Goal: Information Seeking & Learning: Check status

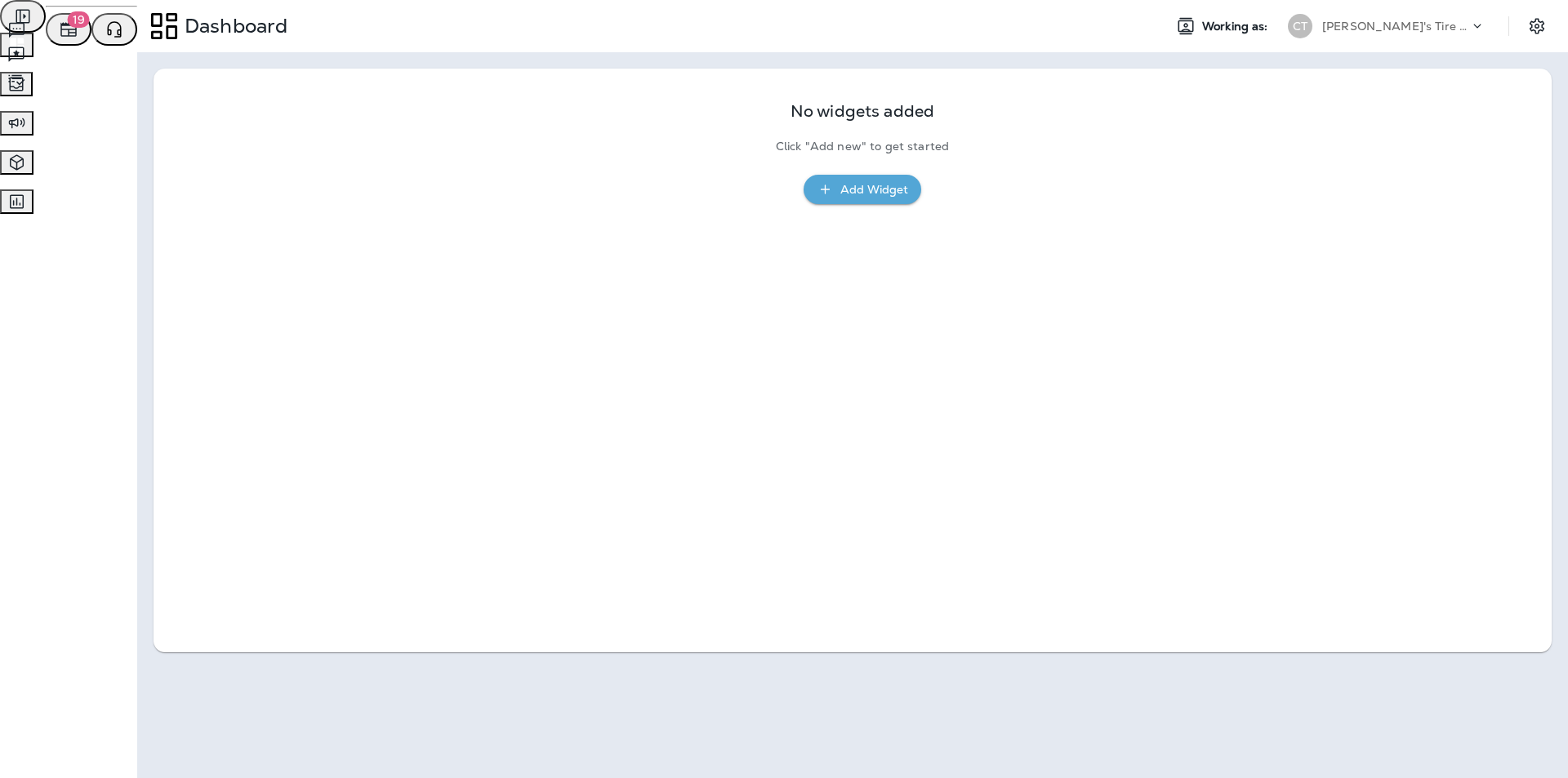
click at [107, 36] on span "Text Messages" at bounding box center [67, 29] width 81 height 15
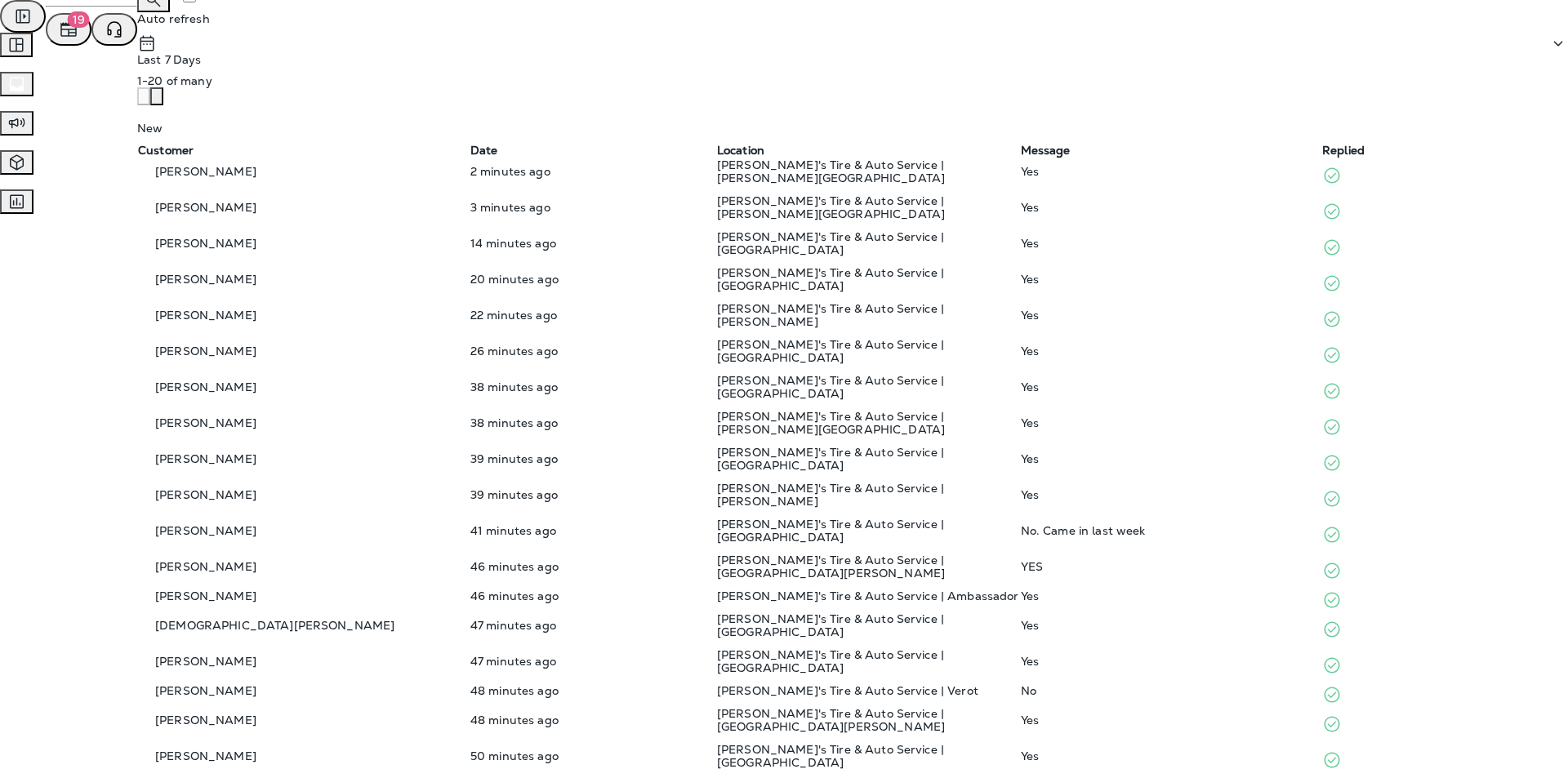
scroll to position [245, 0]
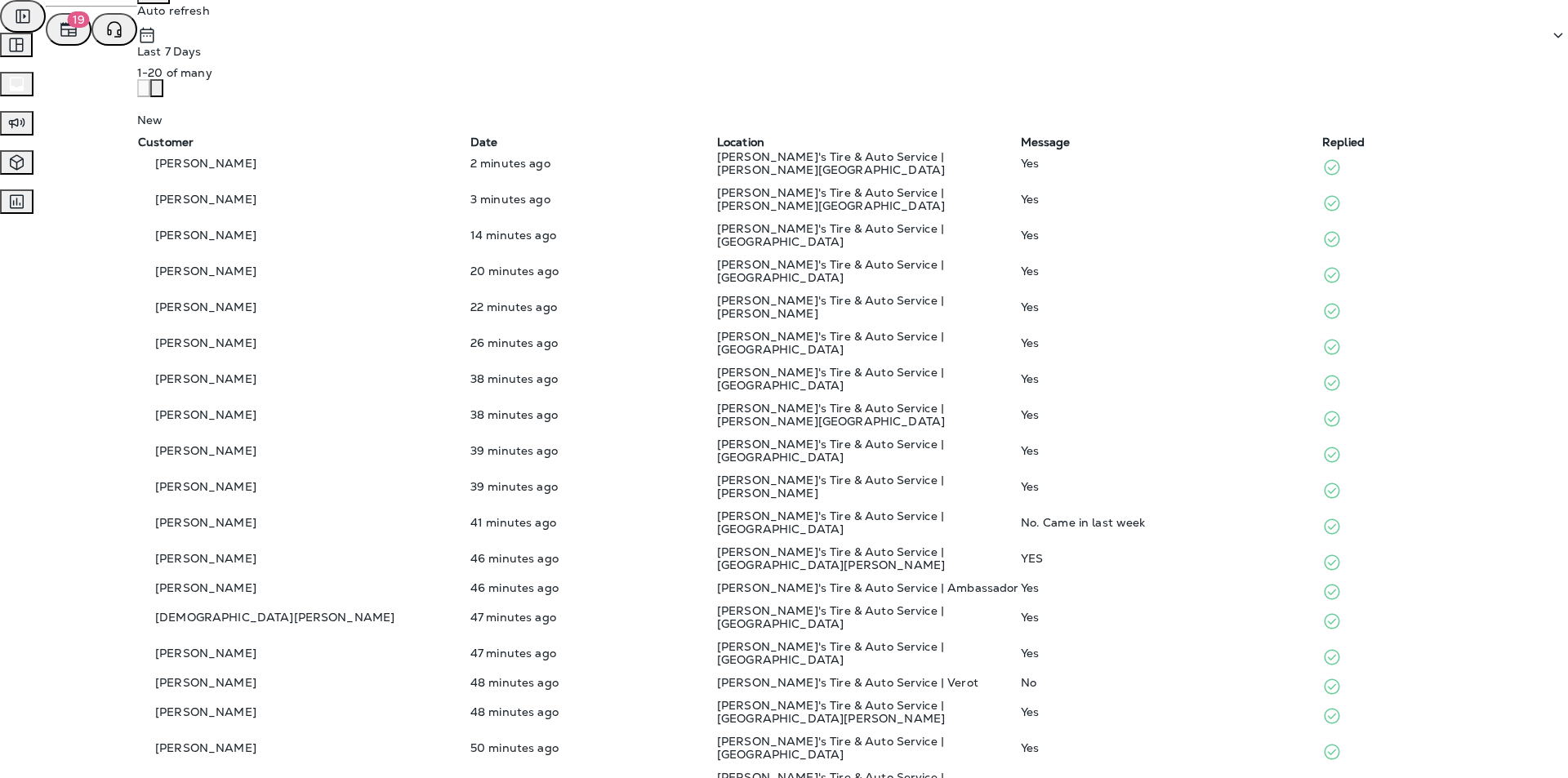
click at [823, 516] on div "No. Came in last week" at bounding box center [1170, 522] width 299 height 13
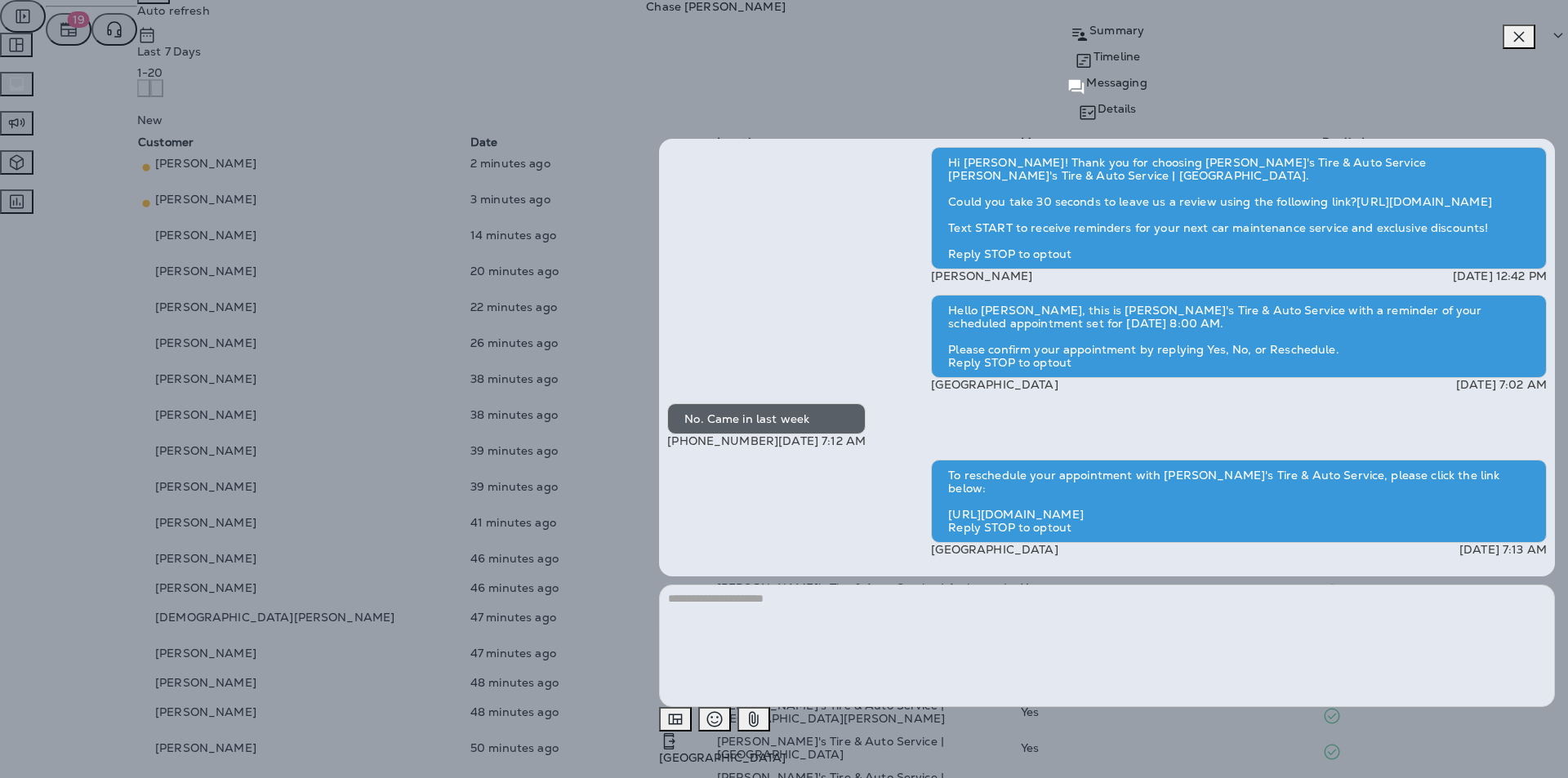
click at [823, 313] on div "[PERSON_NAME] Summary Timeline Messaging Details Hi [PERSON_NAME]! Thank you fo…" at bounding box center [784, 389] width 1568 height 778
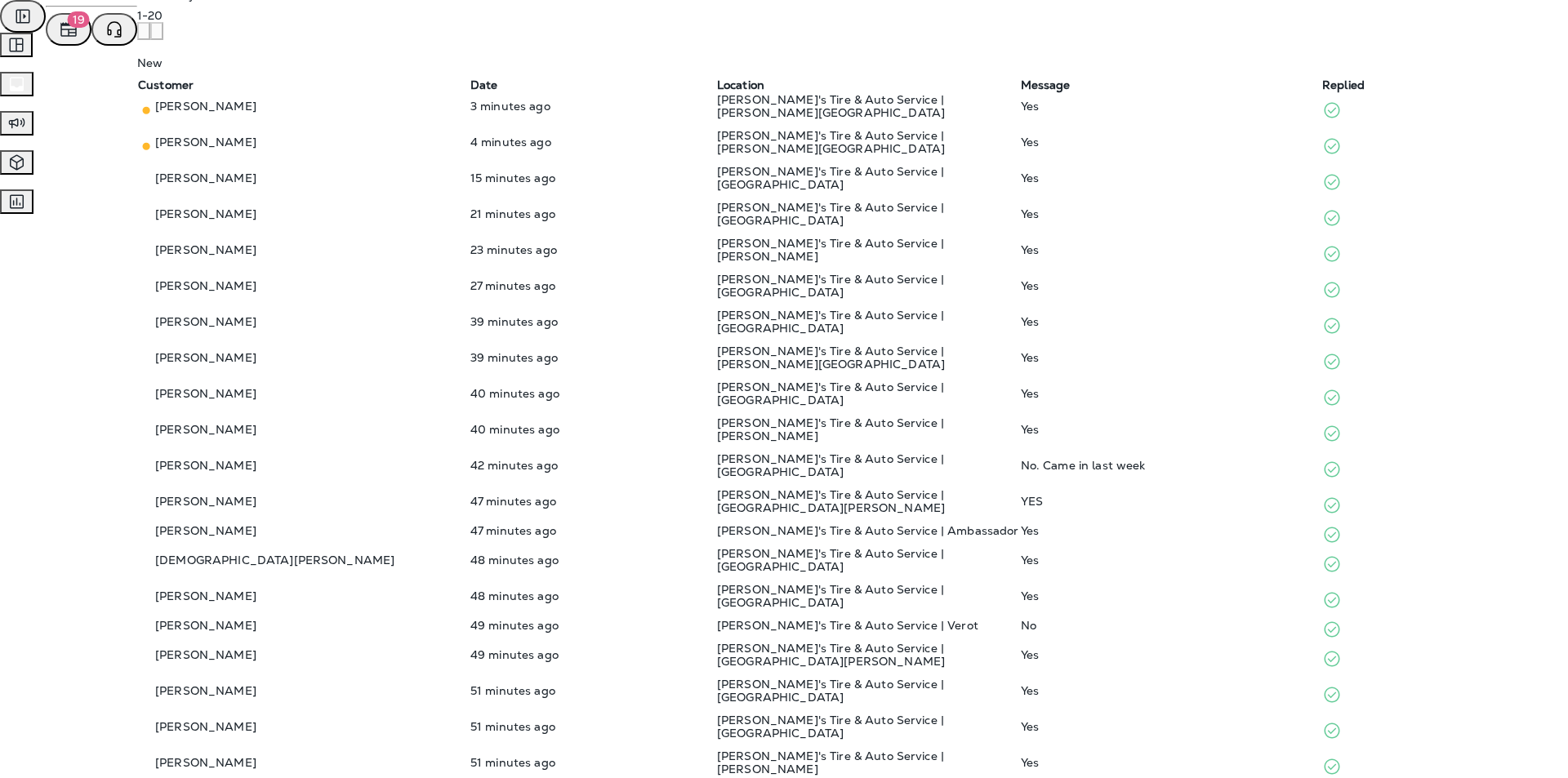
scroll to position [389, 0]
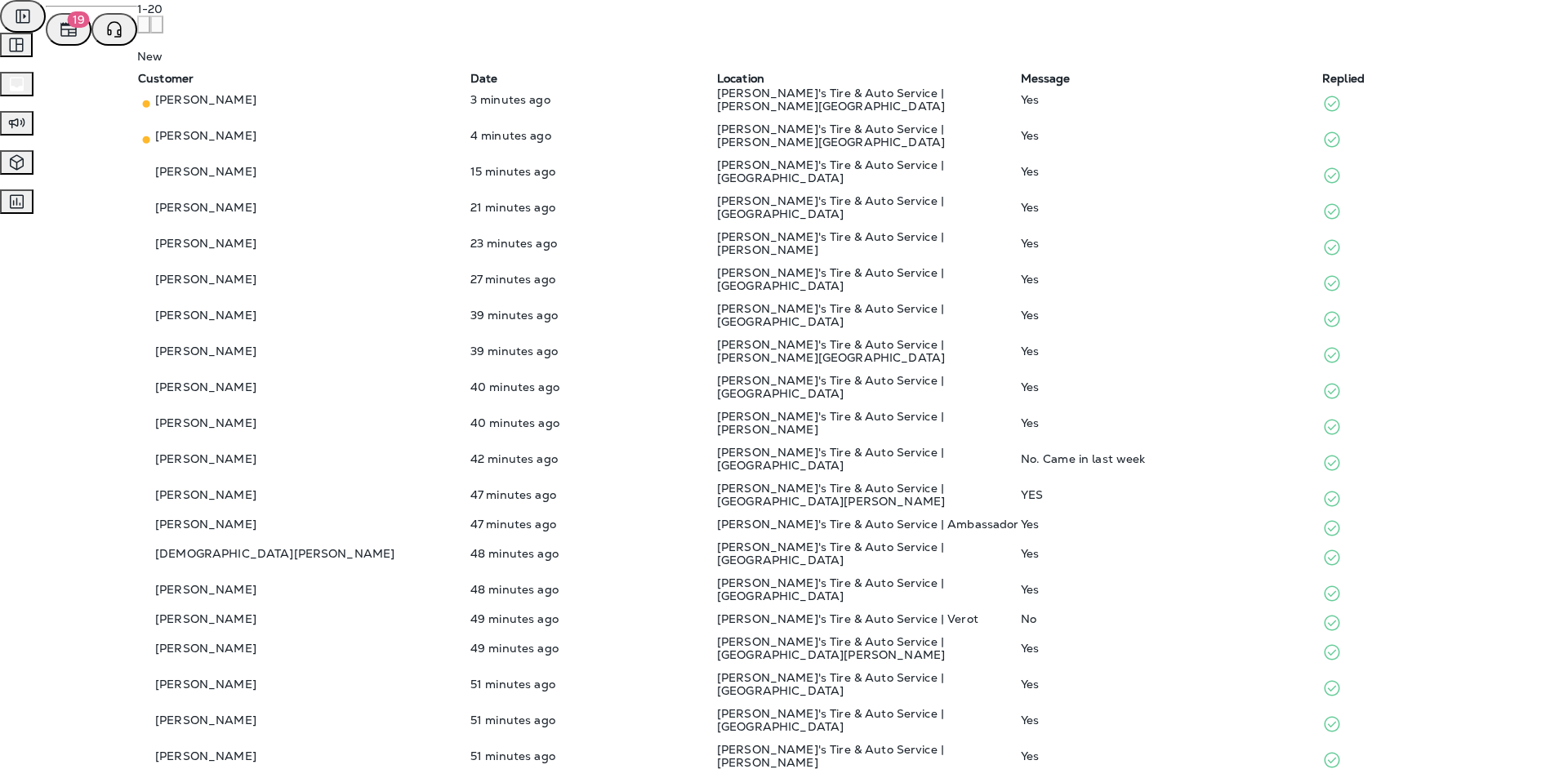
click at [823, 612] on div "No" at bounding box center [1170, 619] width 299 height 13
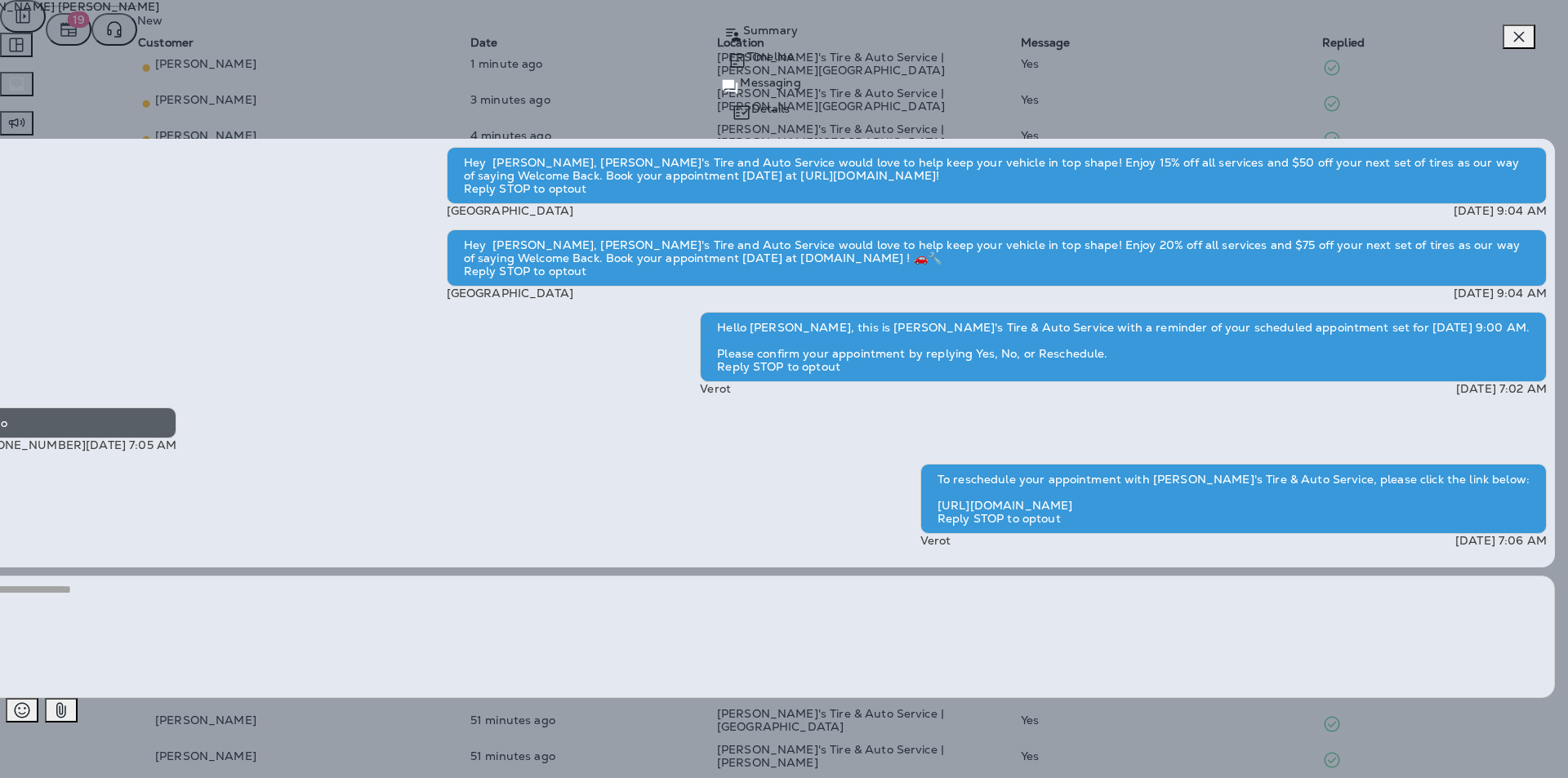
click at [823, 431] on div "[PERSON_NAME] Summary Timeline Messaging Details Hey [PERSON_NAME], [PERSON_NAM…" at bounding box center [784, 389] width 1568 height 778
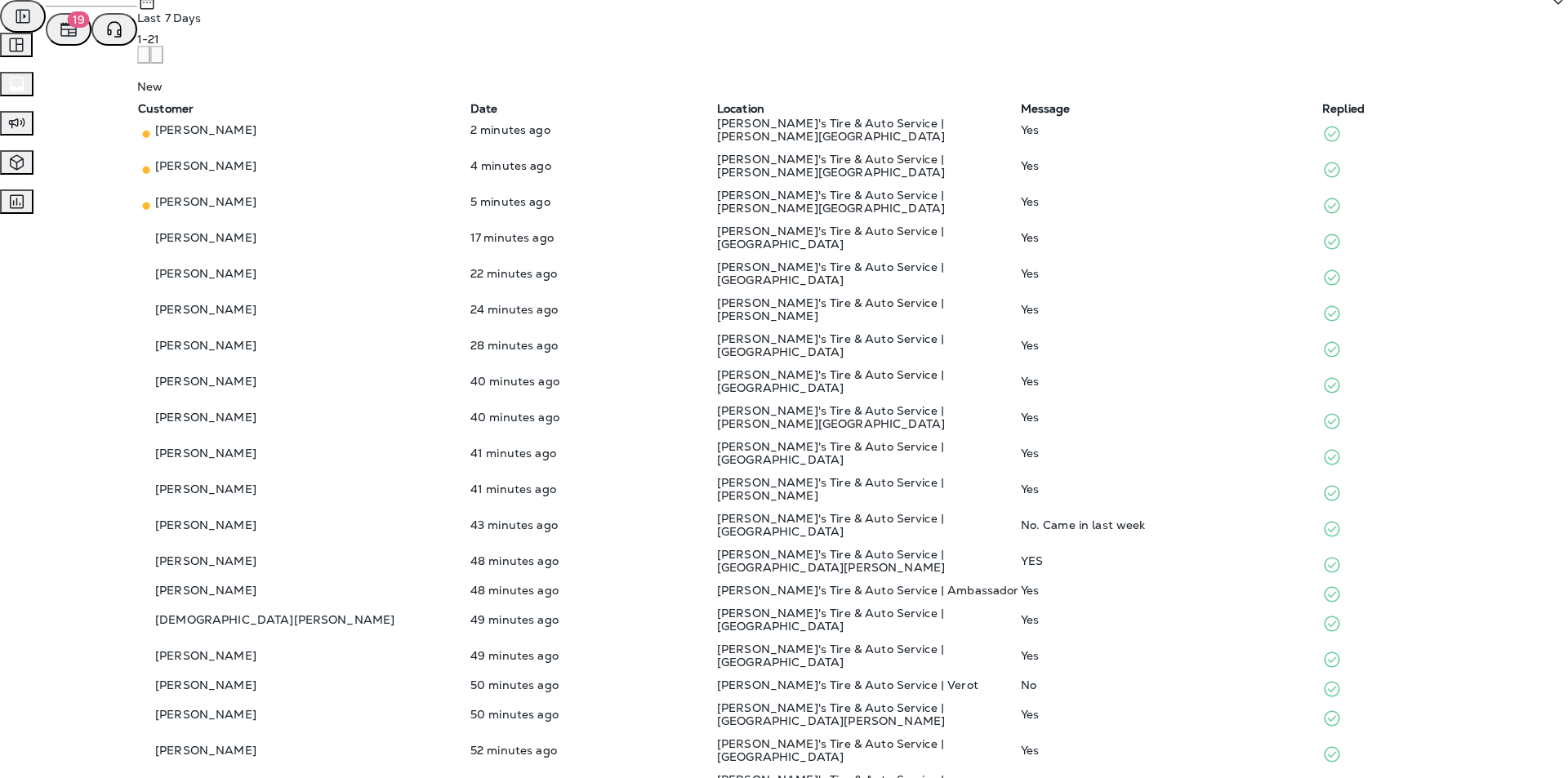
scroll to position [30, 0]
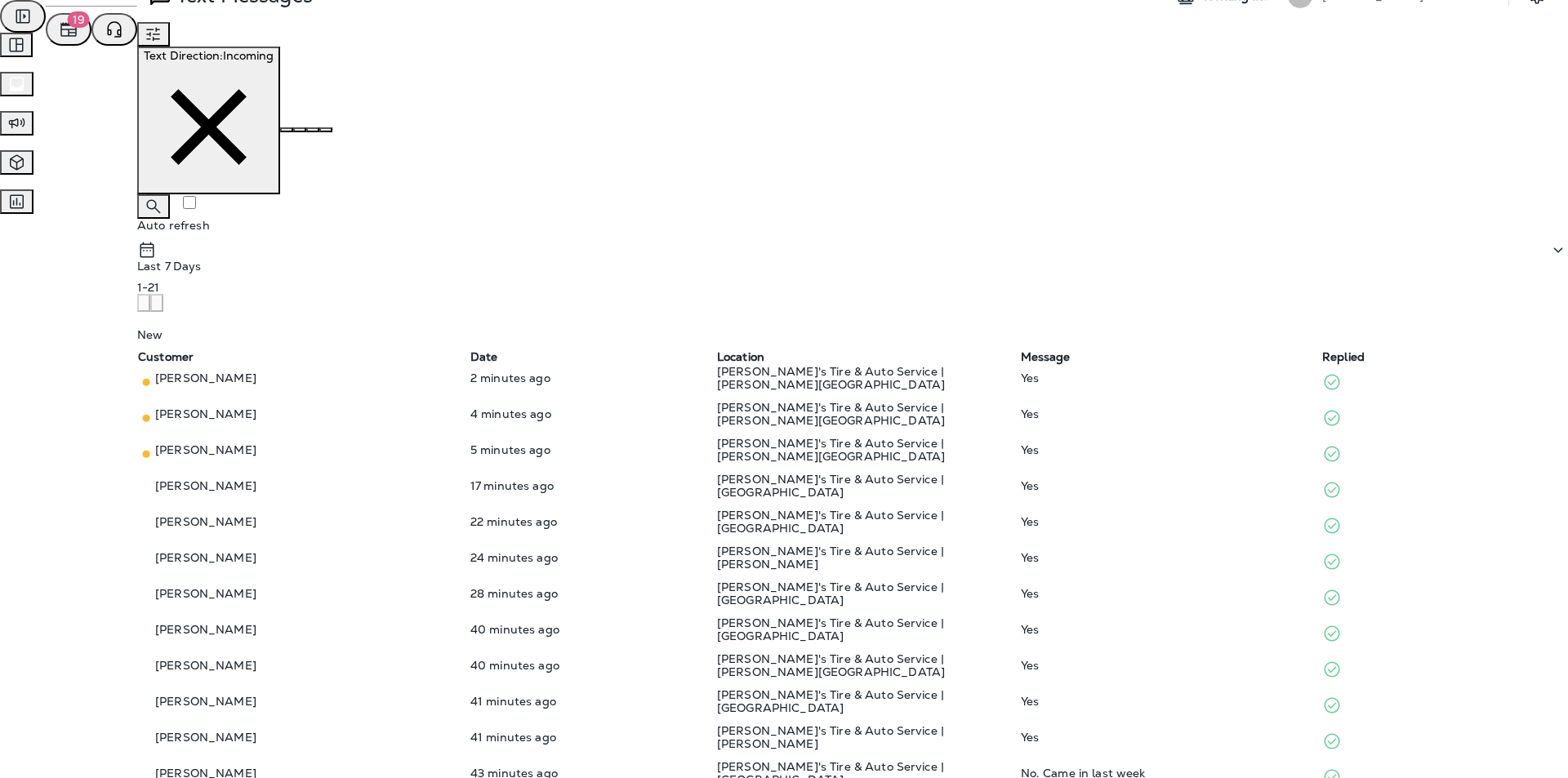
click at [823, 281] on div "1 - 21" at bounding box center [852, 297] width 1430 height 31
click at [72, 65] on div "Reviews" at bounding box center [39, 55] width 66 height 20
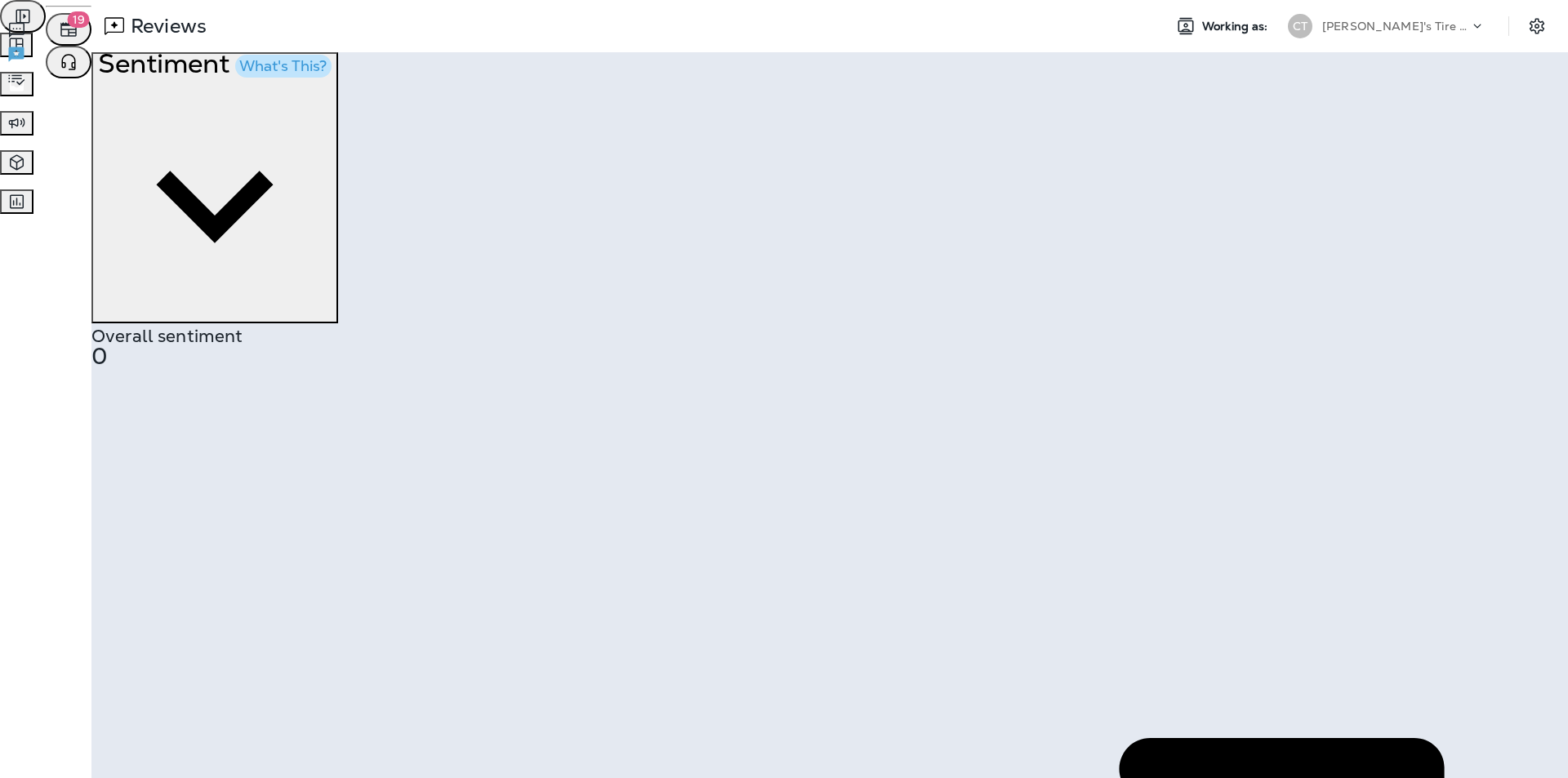
click at [107, 40] on div "Text Messages" at bounding box center [57, 30] width 101 height 20
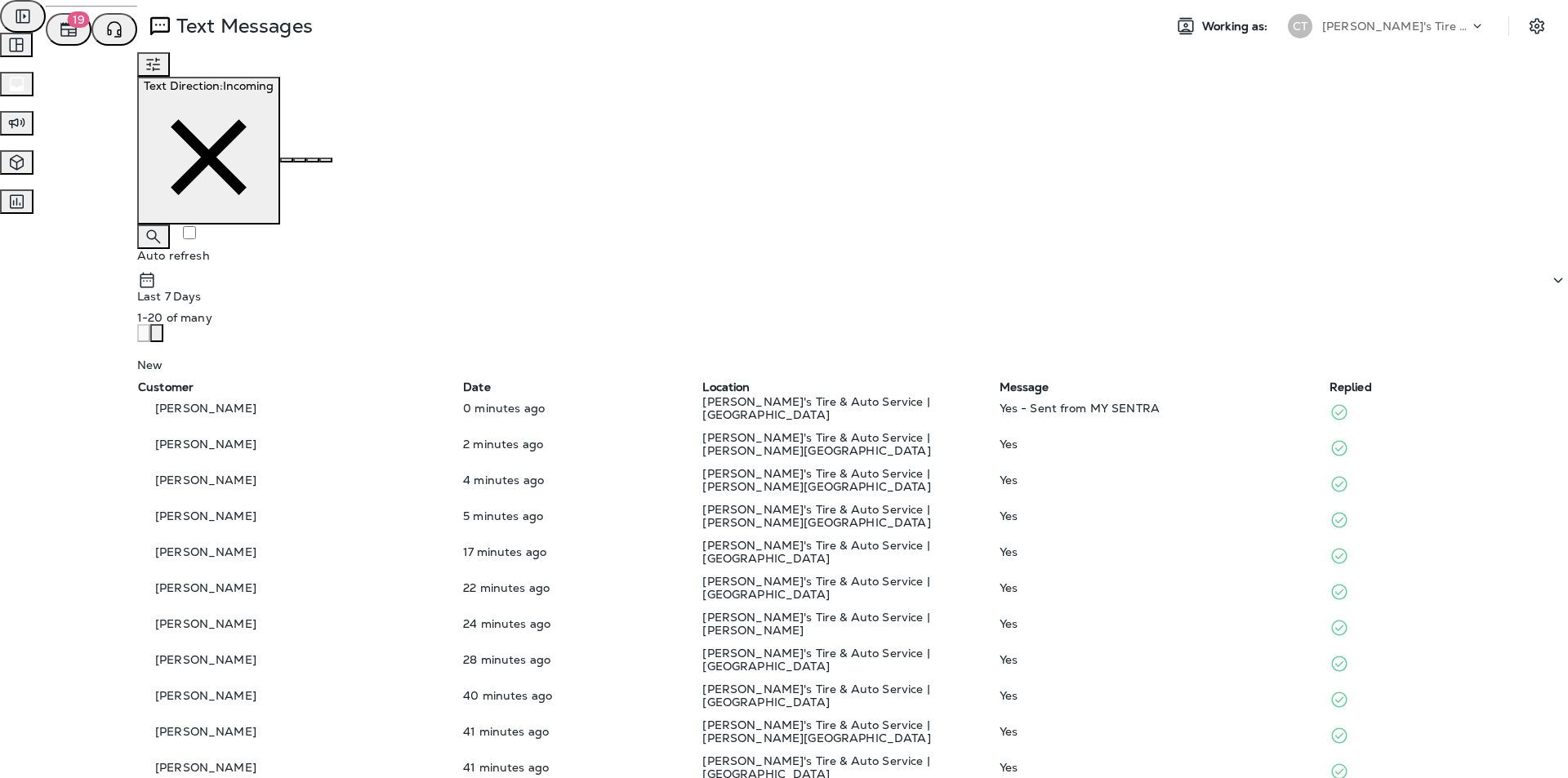
click at [157, 334] on icon "button" at bounding box center [157, 334] width 0 height 0
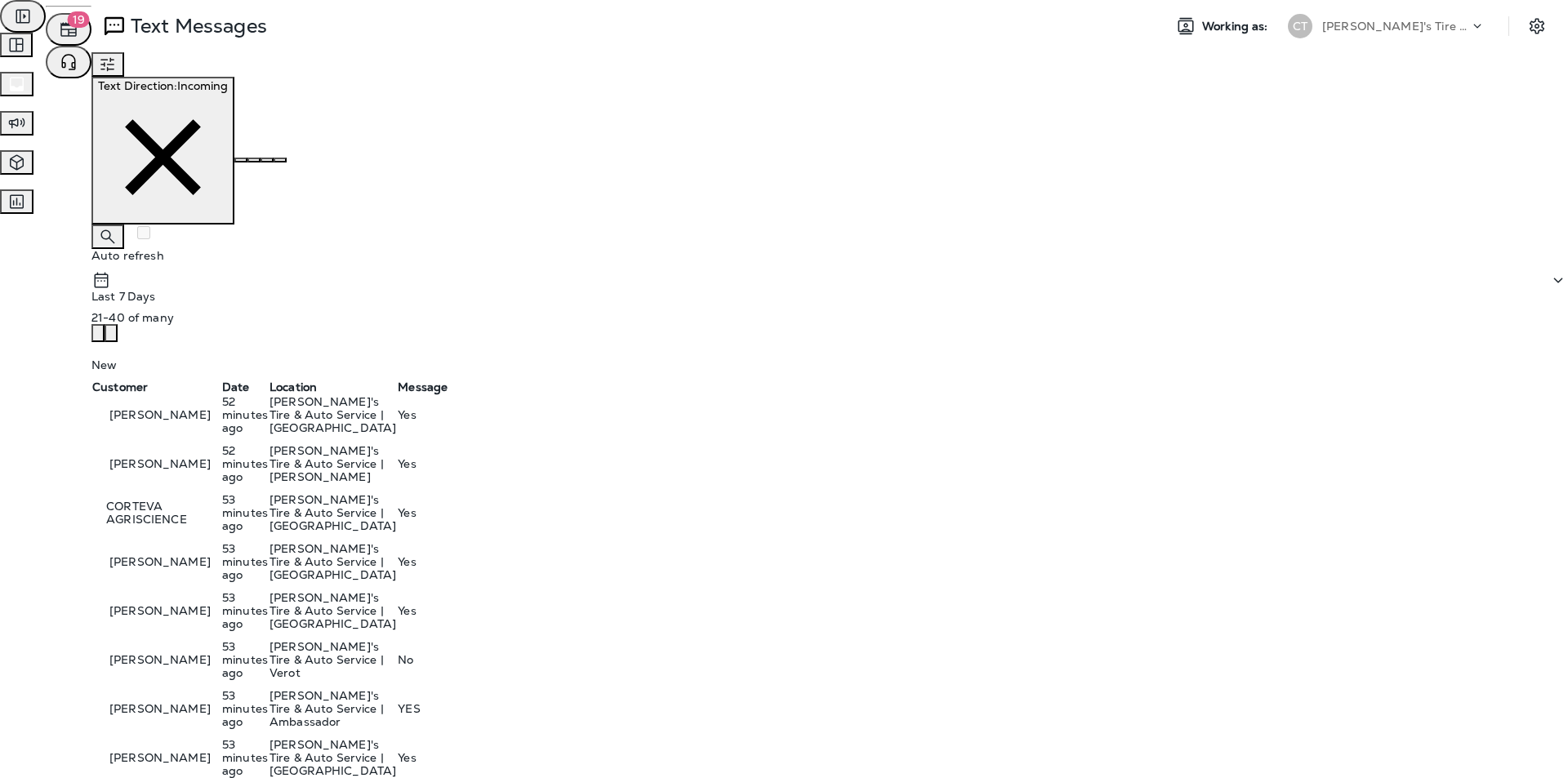
click at [823, 653] on div "No" at bounding box center [1271, 660] width 1747 height 13
